Goal: Task Accomplishment & Management: Complete application form

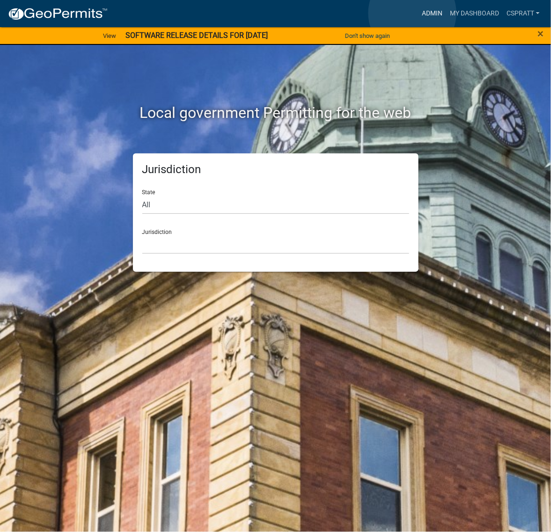
click at [418, 13] on link "Admin" at bounding box center [432, 14] width 28 height 18
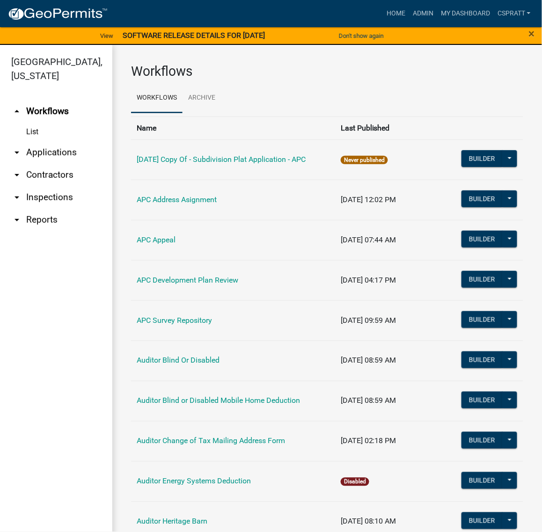
click at [76, 164] on link "arrow_drop_down Applications" at bounding box center [56, 152] width 112 height 22
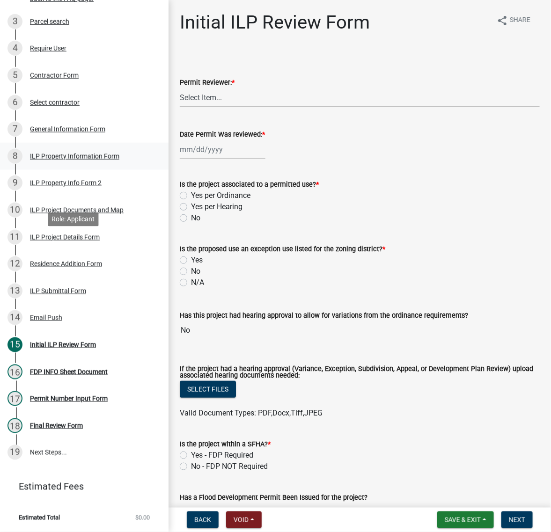
scroll to position [293, 0]
click at [74, 214] on div "ILP Project Documents and Map" at bounding box center [77, 210] width 94 height 7
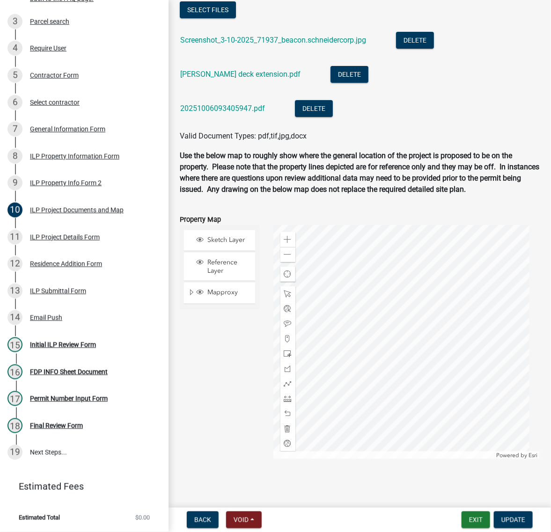
scroll to position [1288, 0]
click at [277, 44] on link "Screenshot_3-10-2025_71937_beacon.schneidercorp.jpg" at bounding box center [273, 40] width 186 height 9
click at [247, 79] on link "Rick Winter deck extension.pdf" at bounding box center [240, 74] width 120 height 9
click at [254, 113] on link "20251006093405947.pdf" at bounding box center [222, 108] width 85 height 9
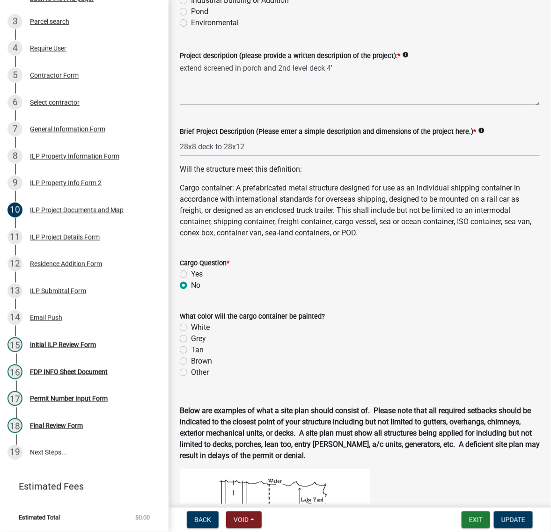
scroll to position [176, 0]
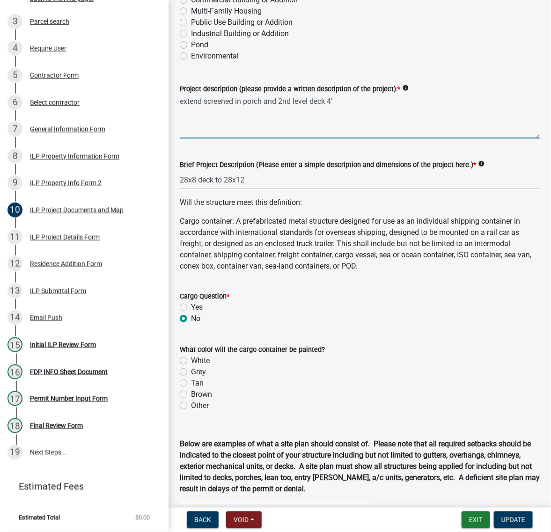
click at [284, 139] on textarea "extend screened in porch and 2nd level deck 4'" at bounding box center [360, 117] width 360 height 44
click at [401, 139] on textarea "extend screened in porch on main level and 2nd level deck 4'" at bounding box center [360, 117] width 360 height 44
click at [211, 139] on textarea "extend screened in porch on main level and 2nd story deck 4'" at bounding box center [360, 117] width 360 height 44
click at [375, 139] on textarea "extending screened in porch on main level and 2nd story deck 4'" at bounding box center [360, 117] width 360 height 44
type textarea "extending screened in porch on main level and the 2nd story deck 4'"
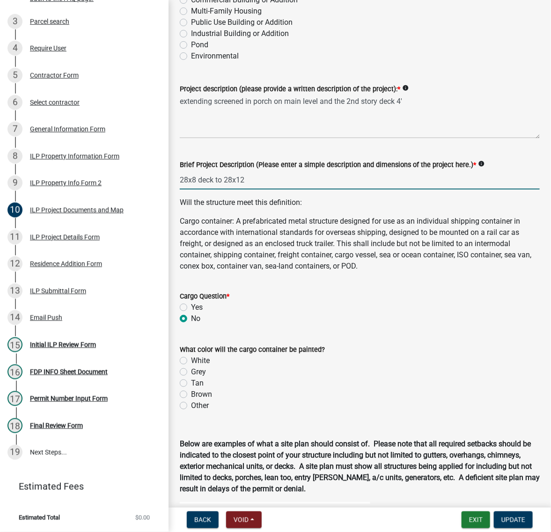
click at [273, 190] on input "28x8 deck to 28x12" at bounding box center [360, 179] width 360 height 19
type input "28x8 deck to 28x14"
drag, startPoint x: 354, startPoint y: 399, endPoint x: 358, endPoint y: 405, distance: 7.1
click at [355, 272] on p "Cargo container: A prefabricated metal structure designed for use as an individ…" at bounding box center [360, 244] width 360 height 56
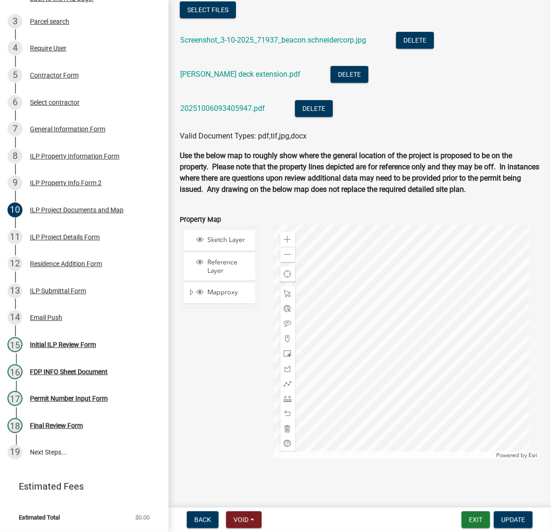
scroll to position [1288, 0]
click at [501, 516] on span "Update" at bounding box center [513, 519] width 24 height 7
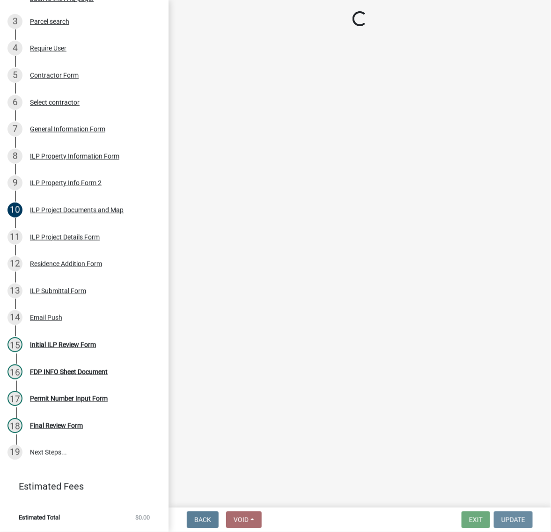
scroll to position [0, 0]
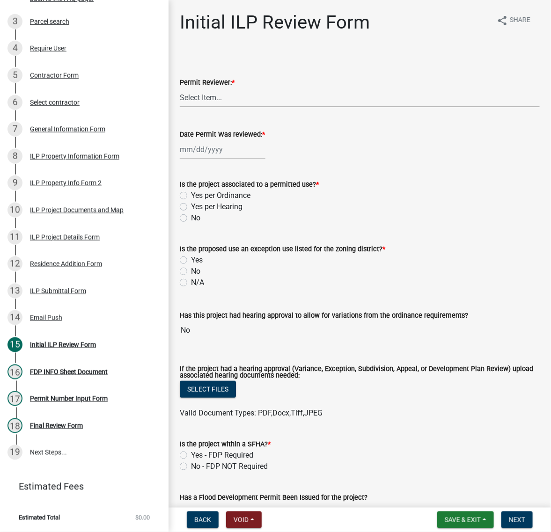
drag, startPoint x: 217, startPoint y: 118, endPoint x: 214, endPoint y: 132, distance: 13.5
click at [217, 107] on select "Select Item... MMS LT AT CS Vacant Vacant" at bounding box center [360, 97] width 360 height 19
click at [183, 107] on select "Select Item... MMS LT AT CS Vacant Vacant" at bounding box center [360, 97] width 360 height 19
select select "c872cdc8-ca01-49f1-a213-e4b05fa58cd2"
click at [209, 159] on div at bounding box center [223, 149] width 86 height 19
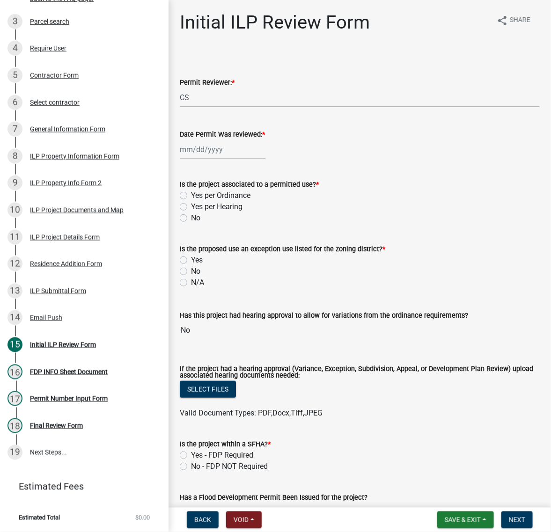
select select "10"
select select "2025"
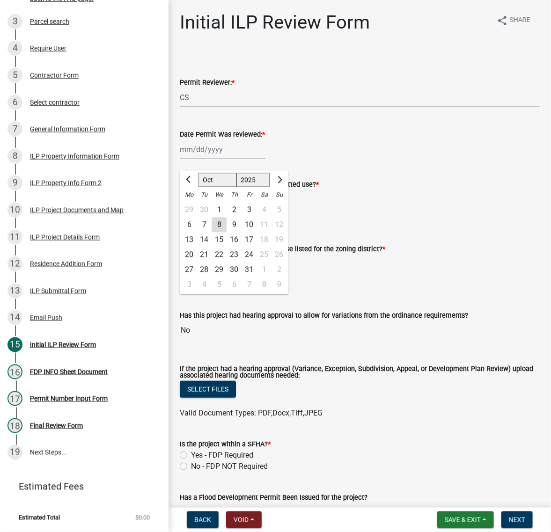
click at [227, 233] on div "8" at bounding box center [219, 225] width 15 height 15
type input "10/08/2025"
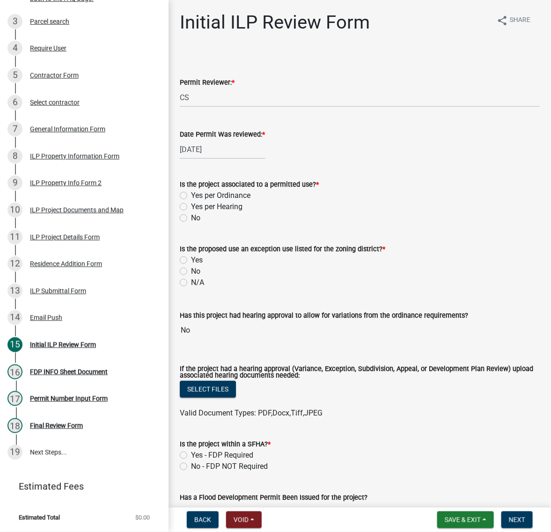
click at [191, 201] on label "Yes per Ordinance" at bounding box center [220, 195] width 59 height 11
click at [191, 196] on input "Yes per Ordinance" at bounding box center [194, 193] width 6 height 6
radio input "true"
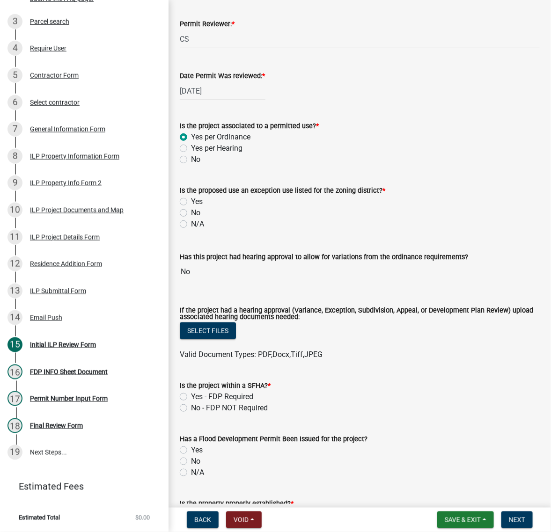
click at [191, 219] on label "No" at bounding box center [195, 212] width 9 height 11
click at [191, 214] on input "No" at bounding box center [194, 210] width 6 height 6
radio input "true"
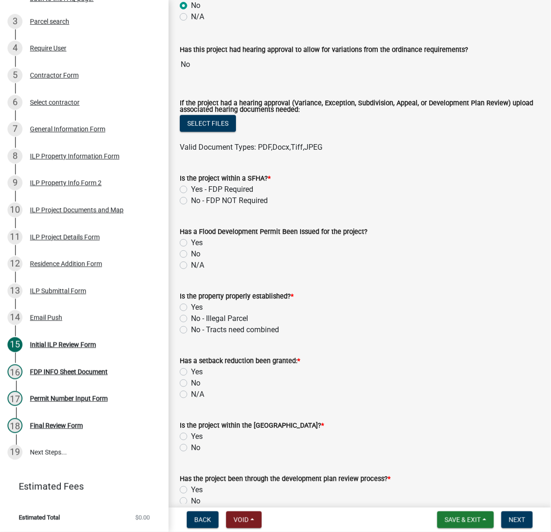
scroll to position [351, 0]
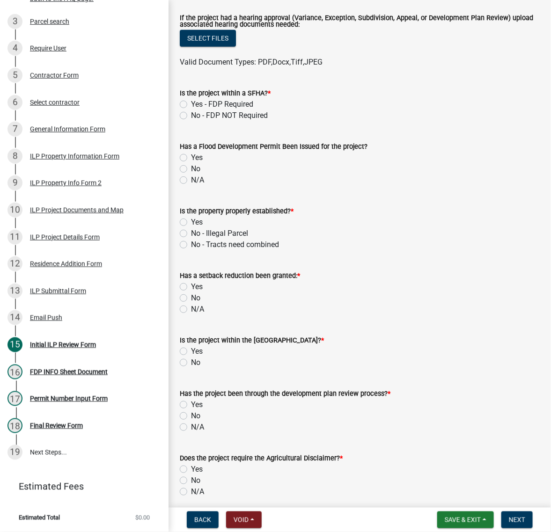
click at [191, 121] on label "No - FDP NOT Required" at bounding box center [229, 115] width 77 height 11
click at [191, 116] on input "No - FDP NOT Required" at bounding box center [194, 113] width 6 height 6
radio input "true"
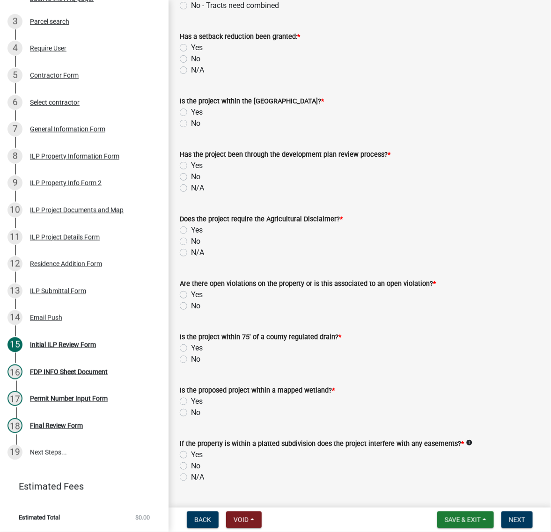
scroll to position [527, 0]
radio input "true"
click at [191, 64] on label "No" at bounding box center [195, 57] width 9 height 11
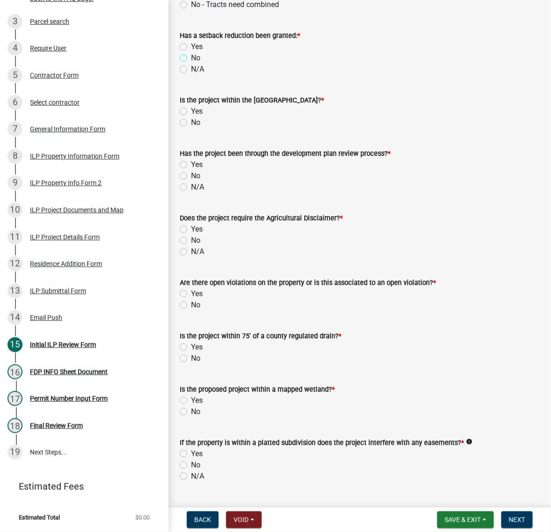
click at [191, 59] on input "No" at bounding box center [194, 55] width 6 height 6
radio input "true"
click at [191, 128] on label "No" at bounding box center [195, 122] width 9 height 11
click at [191, 123] on input "No" at bounding box center [194, 120] width 6 height 6
radio input "true"
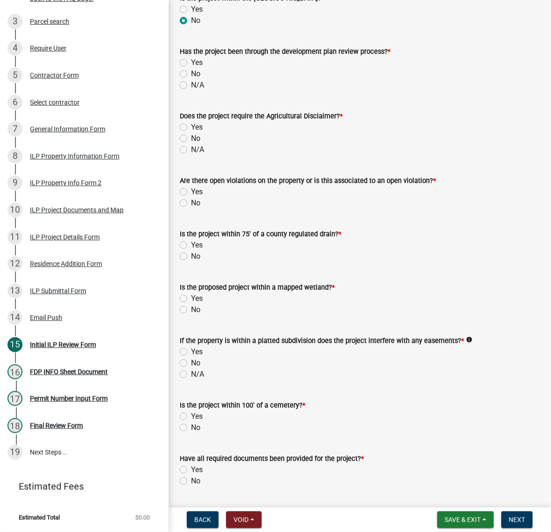
scroll to position [644, 0]
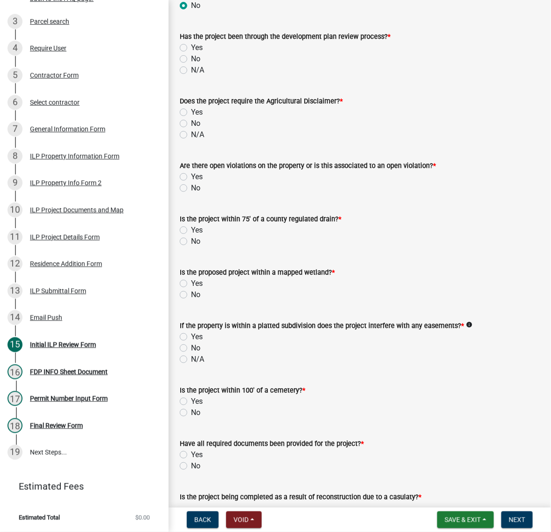
click at [191, 65] on label "No" at bounding box center [195, 58] width 9 height 11
click at [191, 59] on input "No" at bounding box center [194, 56] width 6 height 6
radio input "true"
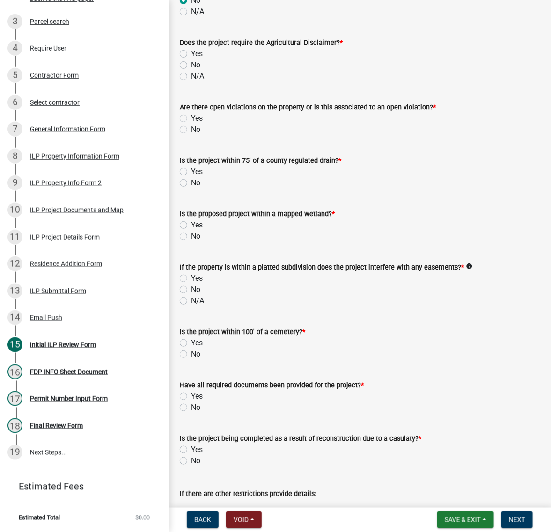
click at [191, 71] on label "No" at bounding box center [195, 64] width 9 height 11
click at [191, 66] on input "No" at bounding box center [194, 62] width 6 height 6
radio input "true"
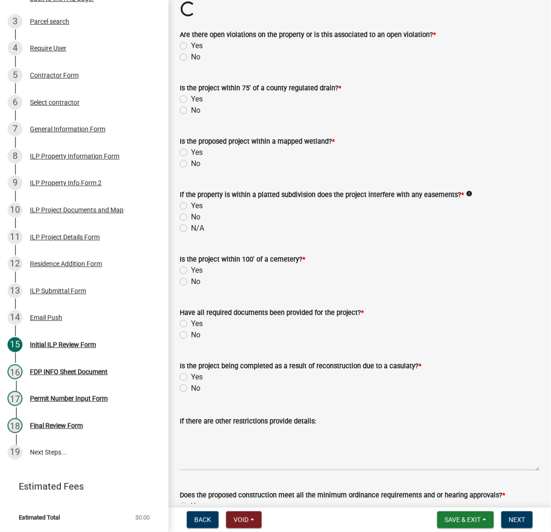
scroll to position [878, 0]
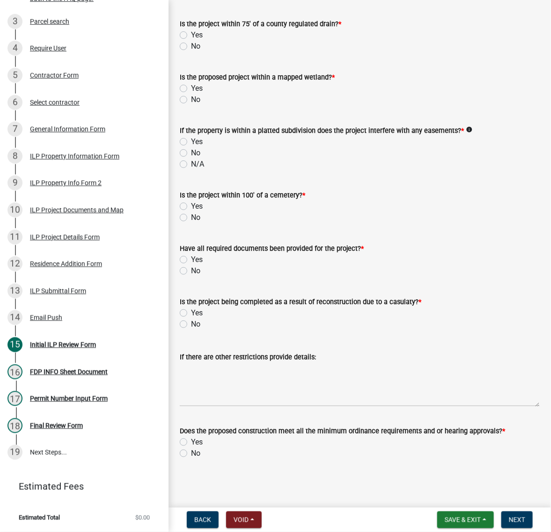
radio input "true"
click at [191, 52] on label "No" at bounding box center [195, 46] width 9 height 11
click at [191, 47] on input "No" at bounding box center [194, 44] width 6 height 6
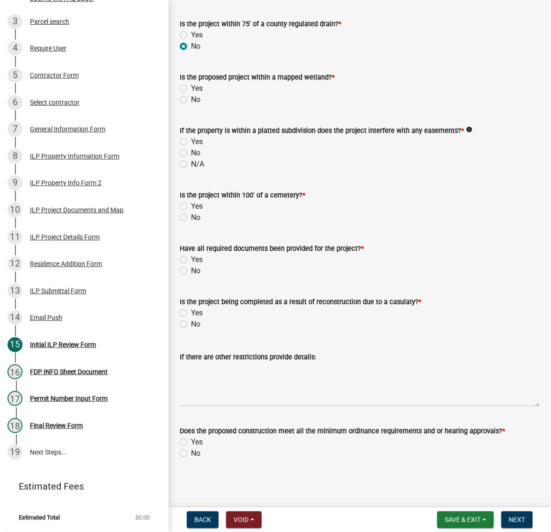
radio input "true"
click at [191, 105] on label "No" at bounding box center [195, 99] width 9 height 11
click at [191, 100] on input "No" at bounding box center [194, 97] width 6 height 6
radio input "true"
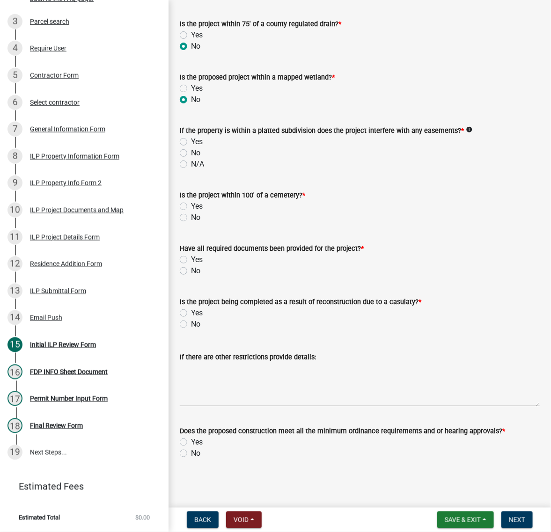
click at [191, 159] on label "No" at bounding box center [195, 152] width 9 height 11
click at [191, 154] on input "No" at bounding box center [194, 150] width 6 height 6
radio input "true"
click at [191, 223] on label "No" at bounding box center [195, 217] width 9 height 11
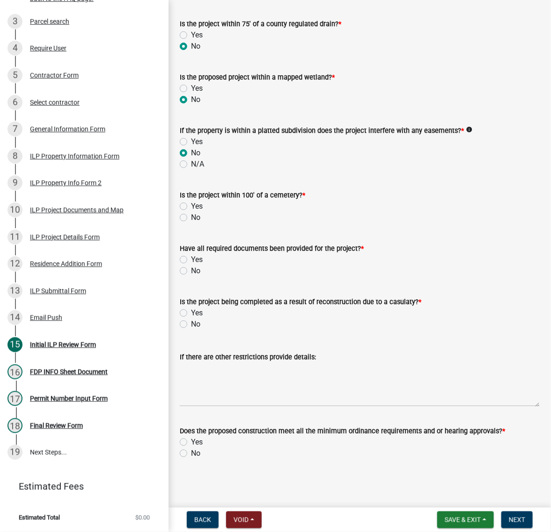
click at [191, 218] on input "No" at bounding box center [194, 215] width 6 height 6
radio input "true"
click at [191, 254] on label "Yes" at bounding box center [197, 259] width 12 height 11
click at [191, 254] on input "Yes" at bounding box center [194, 257] width 6 height 6
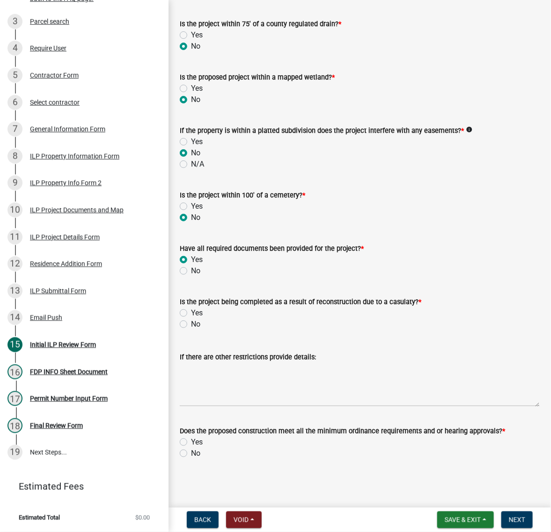
radio input "true"
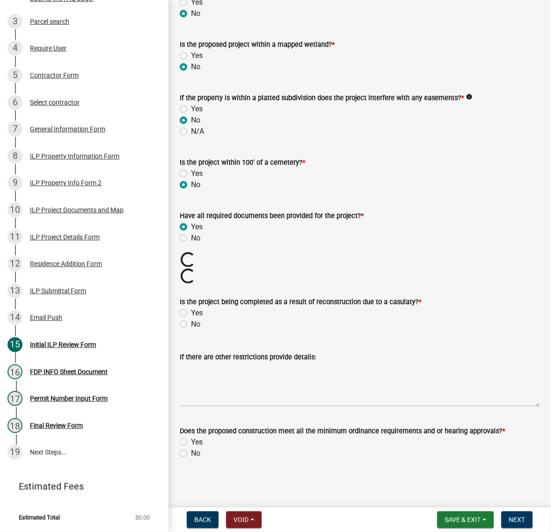
scroll to position [1219, 0]
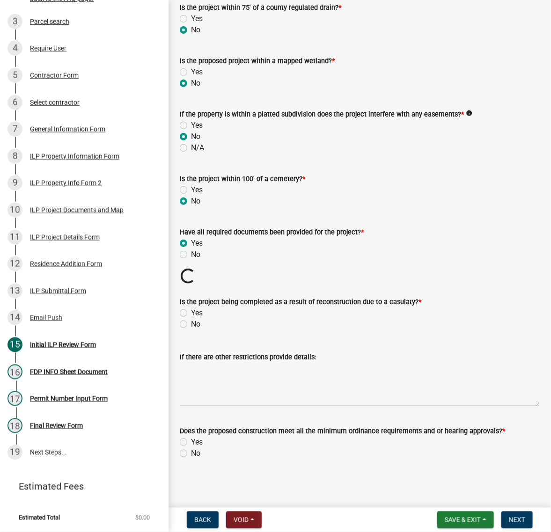
click at [191, 319] on label "No" at bounding box center [195, 324] width 9 height 11
click at [191, 319] on input "No" at bounding box center [194, 322] width 6 height 6
radio input "true"
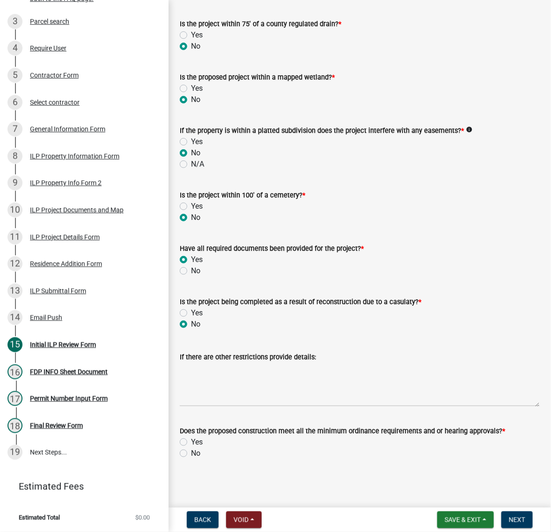
click at [191, 437] on label "Yes" at bounding box center [197, 442] width 12 height 11
click at [191, 437] on input "Yes" at bounding box center [194, 440] width 6 height 6
radio input "true"
click at [513, 520] on span "Next" at bounding box center [517, 519] width 16 height 7
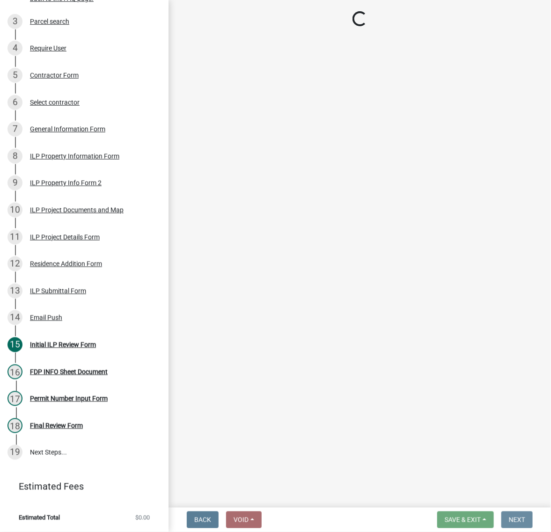
scroll to position [0, 0]
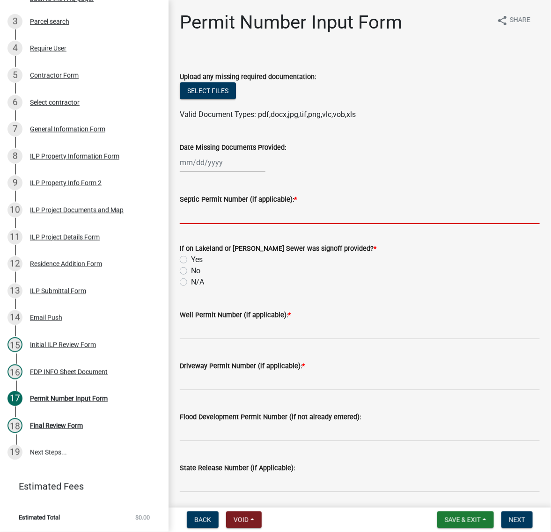
click at [219, 224] on input "Septic Permit Number (if applicable): *" at bounding box center [360, 214] width 360 height 19
type input "lono"
click at [191, 277] on label "No" at bounding box center [195, 270] width 9 height 11
click at [191, 272] on input "No" at bounding box center [194, 268] width 6 height 6
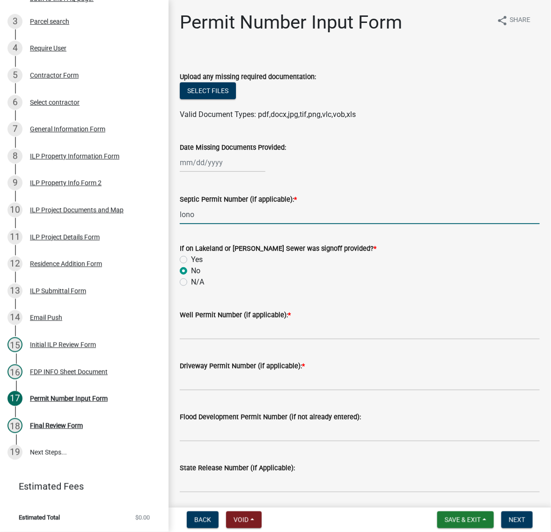
radio input "true"
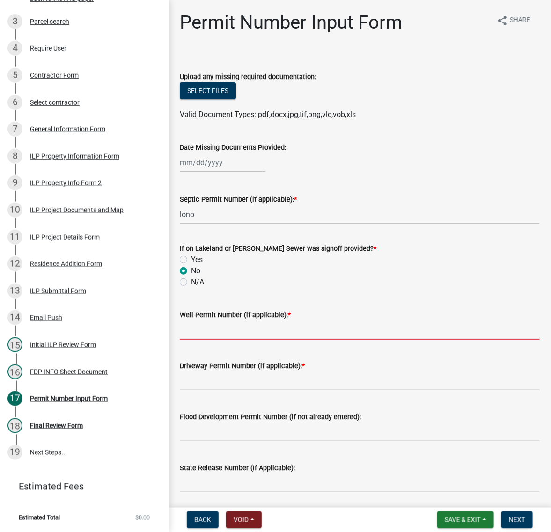
click at [211, 340] on input "Well Permit Number (if applicable): *" at bounding box center [360, 330] width 360 height 19
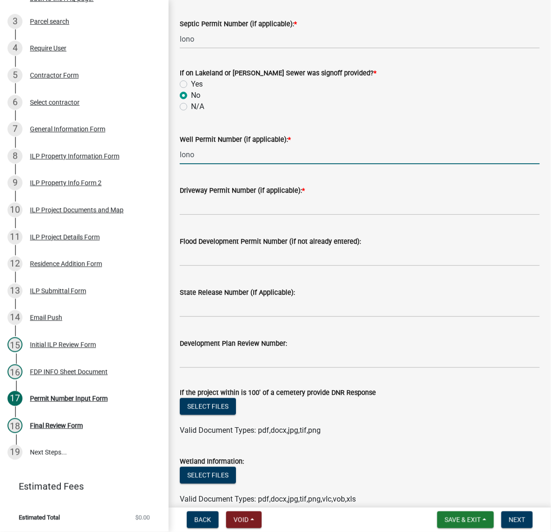
type input "lono"
click at [203, 215] on input "Driveway Permit Number (if applicable): *" at bounding box center [360, 205] width 360 height 19
type input "exist"
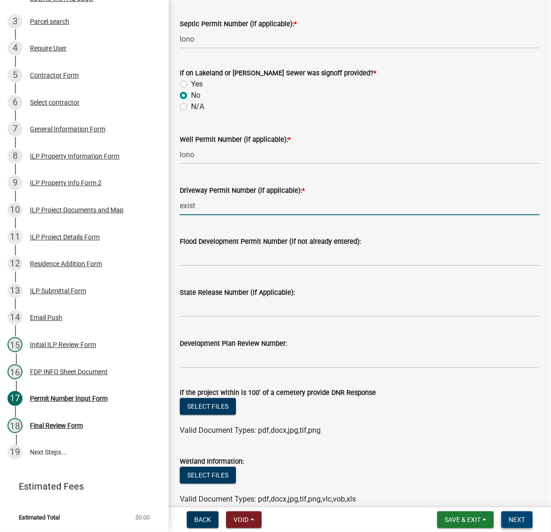
click at [517, 521] on span "Next" at bounding box center [517, 519] width 16 height 7
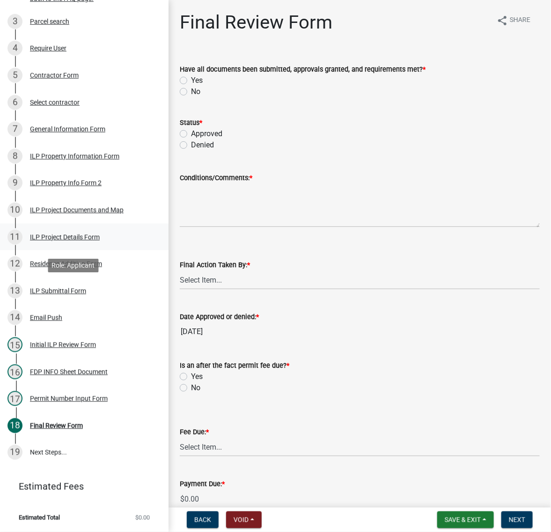
click at [55, 241] on div "ILP Project Details Form" at bounding box center [65, 237] width 70 height 7
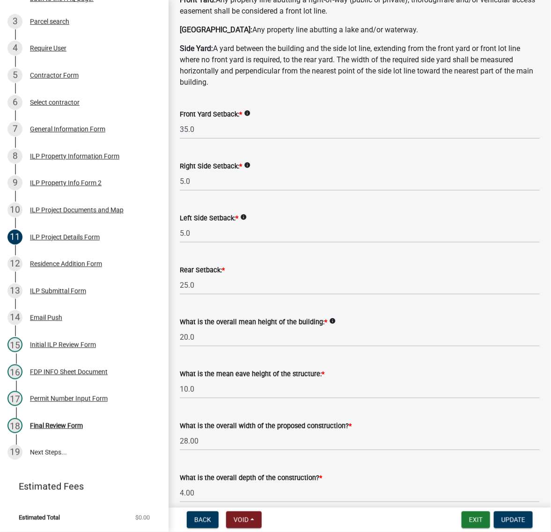
scroll to position [117, 0]
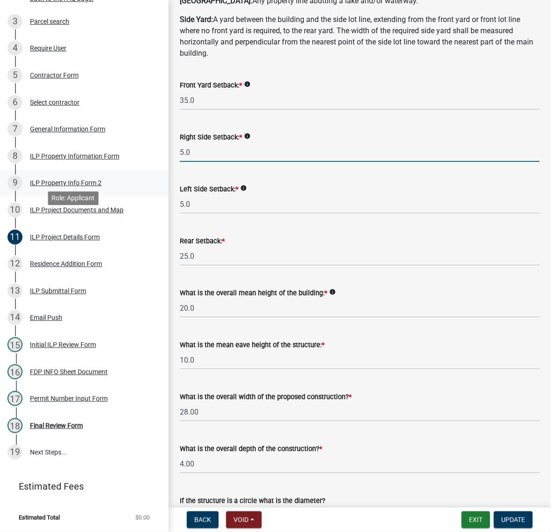
drag, startPoint x: 211, startPoint y: 236, endPoint x: 147, endPoint y: 228, distance: 65.1
click at [147, 228] on div "Improvement Location Permit - APC ILP2025-1251 Edit View Summary Notes 1 Start …" at bounding box center [275, 266] width 551 height 532
type input "13.0"
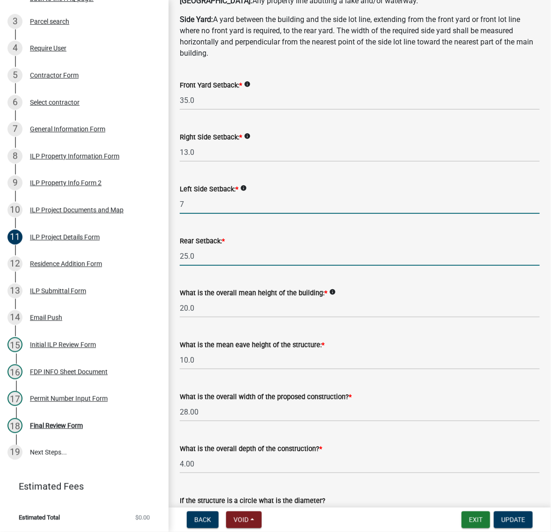
type input "7.0"
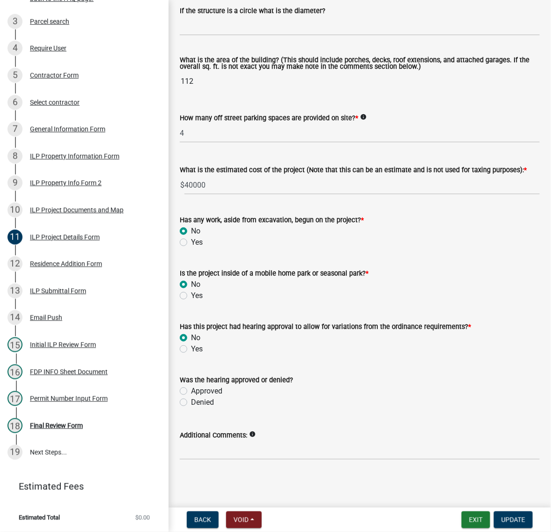
scroll to position [878, 0]
type input "55.0"
click at [516, 520] on span "Update" at bounding box center [513, 519] width 24 height 7
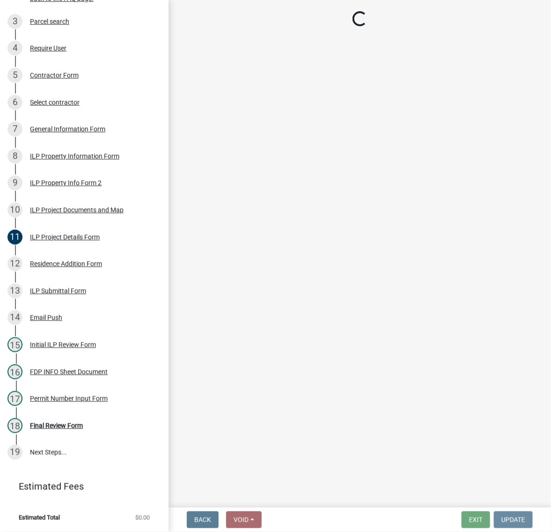
scroll to position [0, 0]
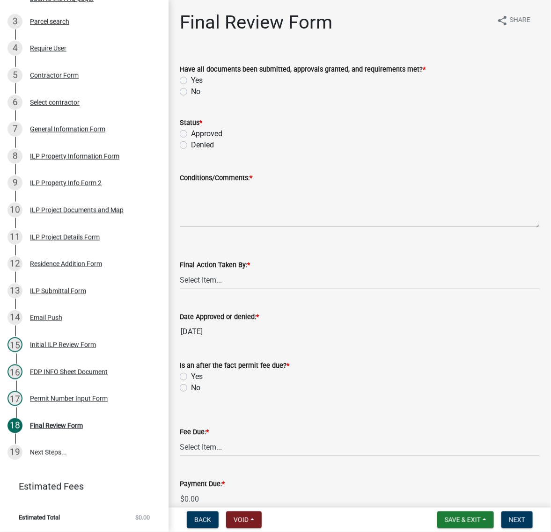
click at [191, 86] on label "Yes" at bounding box center [197, 80] width 12 height 11
click at [191, 81] on input "Yes" at bounding box center [194, 78] width 6 height 6
radio input "true"
click at [191, 140] on label "Approved" at bounding box center [206, 133] width 31 height 11
click at [191, 134] on input "Approved" at bounding box center [194, 131] width 6 height 6
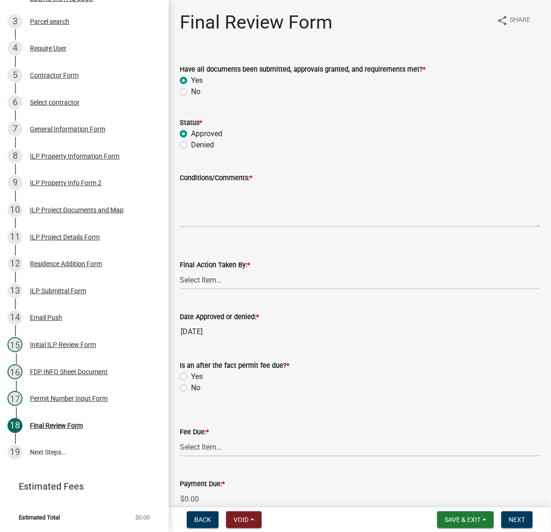
radio input "true"
click at [237, 228] on textarea "Conditions/Comments: *" at bounding box center [360, 206] width 360 height 44
type textarea "AS PRESENTED"
click at [200, 290] on select "Select Item... MMS LT AT CS Vacant Vacant" at bounding box center [360, 280] width 360 height 19
click at [183, 290] on select "Select Item... MMS LT AT CS Vacant Vacant" at bounding box center [360, 280] width 360 height 19
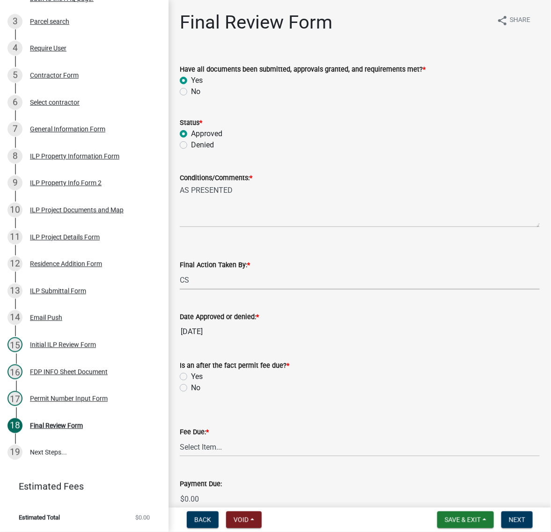
select select "c872cdc8-ca01-49f1-a213-e4b05fa58cd2"
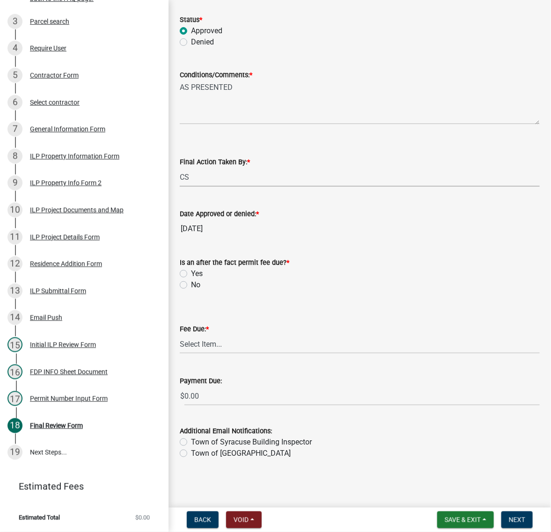
scroll to position [234, 0]
click at [191, 280] on label "No" at bounding box center [195, 285] width 9 height 11
click at [191, 280] on input "No" at bounding box center [194, 283] width 6 height 6
radio input "true"
click at [197, 335] on select "Select Item... N/A $10.00 $25.00 $125.00 $250 $500 $500 + $10.00 for every 10 s…" at bounding box center [360, 344] width 360 height 19
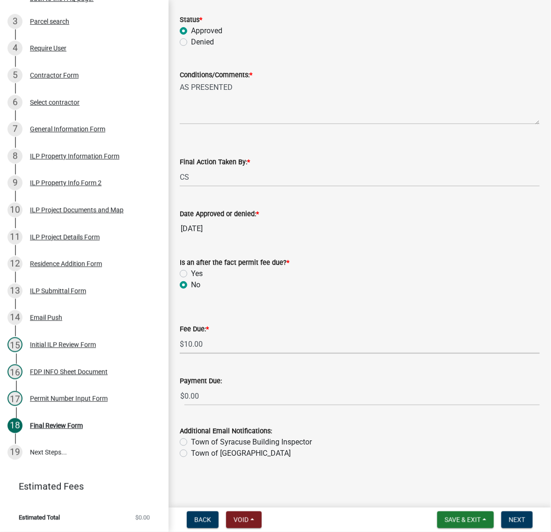
click at [183, 344] on select "Select Item... N/A $10.00 $25.00 $125.00 $250 $500 $500 + $10.00 for every 10 s…" at bounding box center [360, 344] width 360 height 19
select select "6f482d1d-eb35-47e6-92b0-143404755581"
click at [509, 517] on span "Next" at bounding box center [517, 519] width 16 height 7
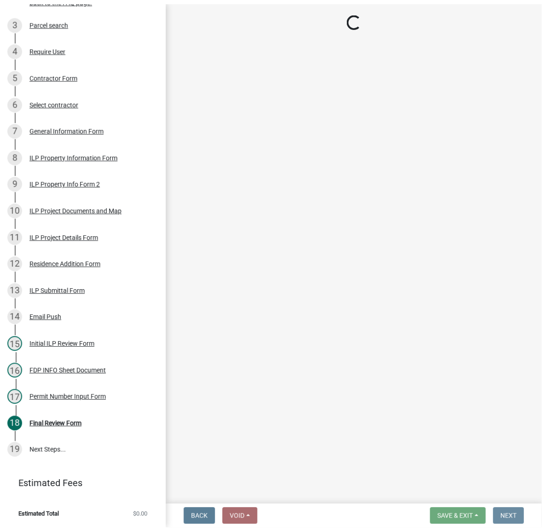
scroll to position [0, 0]
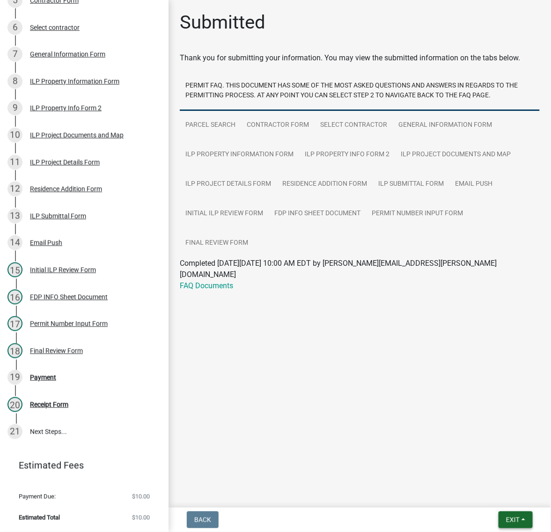
click at [506, 522] on span "Exit" at bounding box center [513, 519] width 14 height 7
click at [479, 489] on button "Save & Exit" at bounding box center [495, 491] width 75 height 22
